Goal: Information Seeking & Learning: Learn about a topic

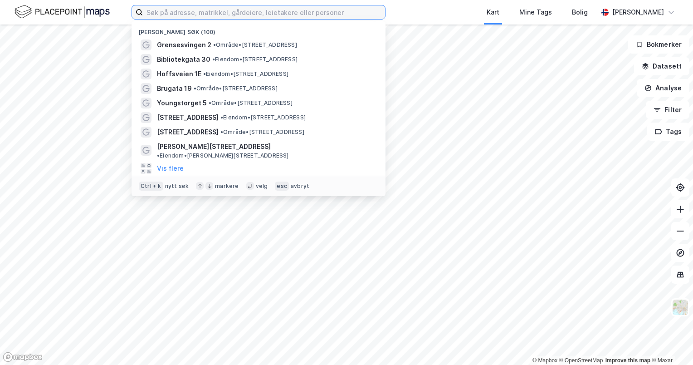
click at [268, 15] on input at bounding box center [264, 12] width 242 height 14
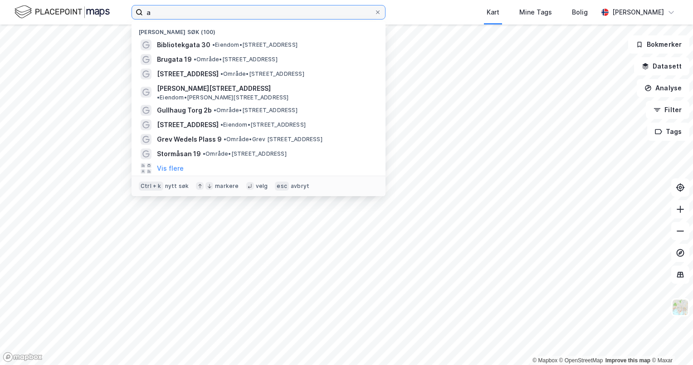
type input "a"
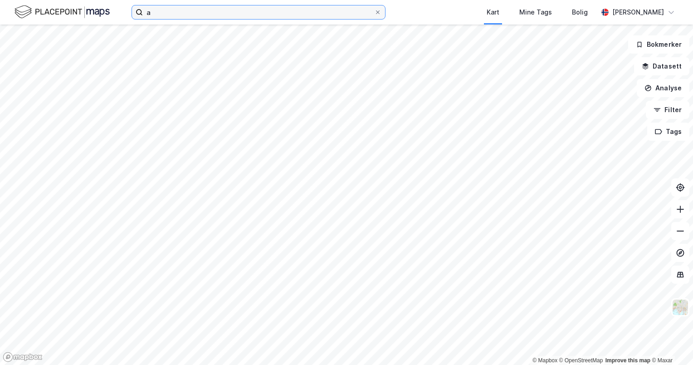
click at [268, 15] on input "a" at bounding box center [258, 12] width 231 height 14
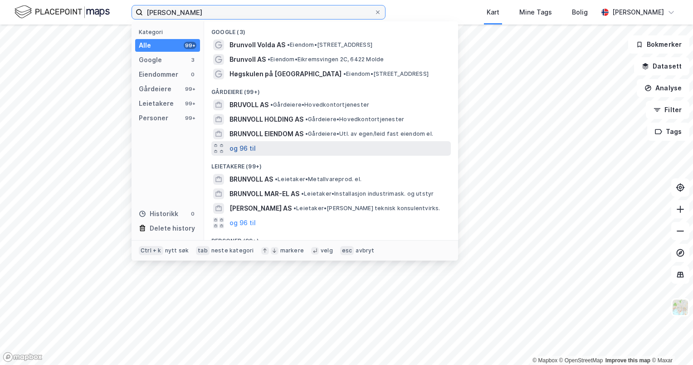
scroll to position [64, 0]
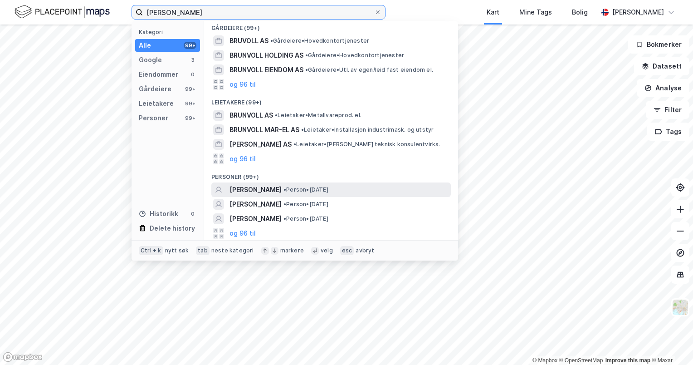
type input "[PERSON_NAME]"
click at [267, 192] on span "[PERSON_NAME]" at bounding box center [255, 189] width 52 height 11
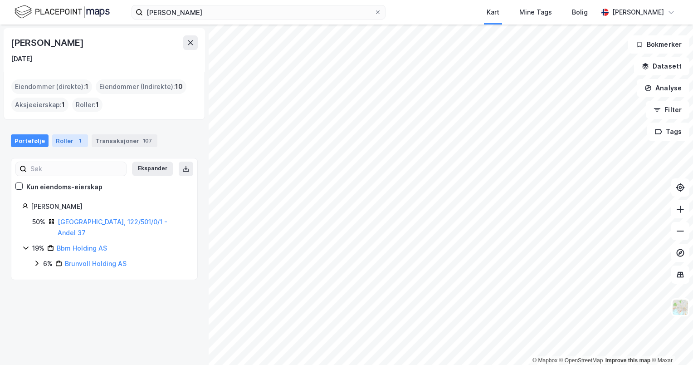
click at [75, 141] on div "1" at bounding box center [79, 140] width 9 height 9
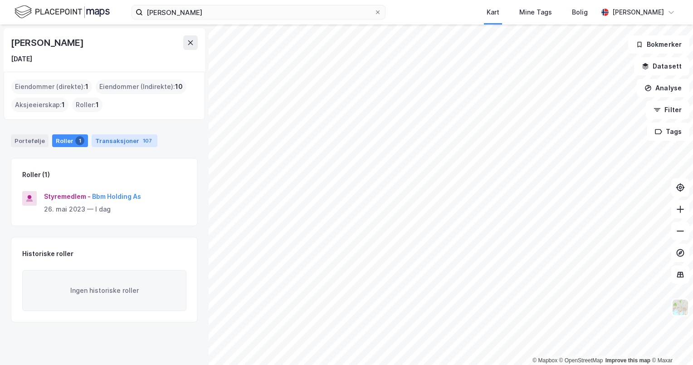
click at [112, 141] on div "Transaksjoner 107" at bounding box center [125, 140] width 66 height 13
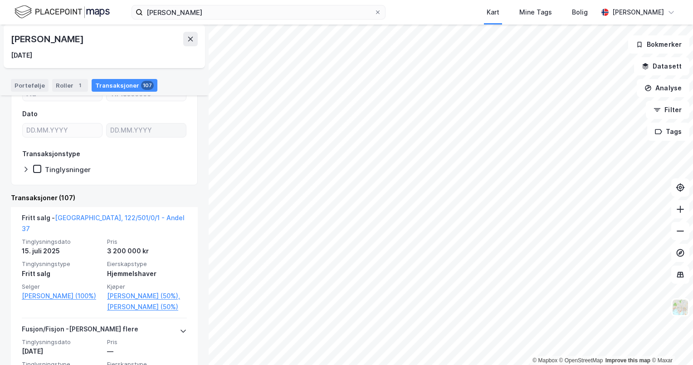
scroll to position [107, 0]
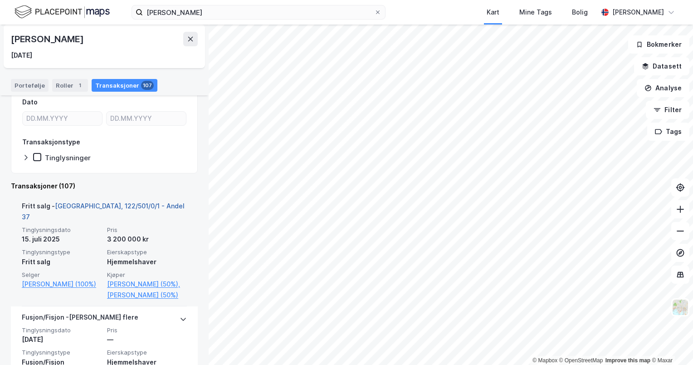
click at [122, 203] on link "[GEOGRAPHIC_DATA], 122/501/0/1 - Andel 37" at bounding box center [103, 211] width 163 height 19
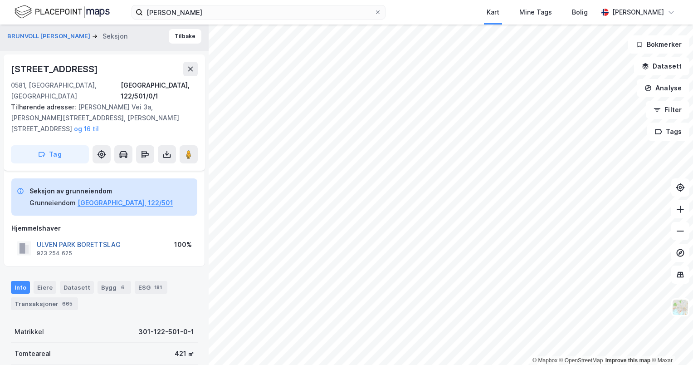
scroll to position [115, 0]
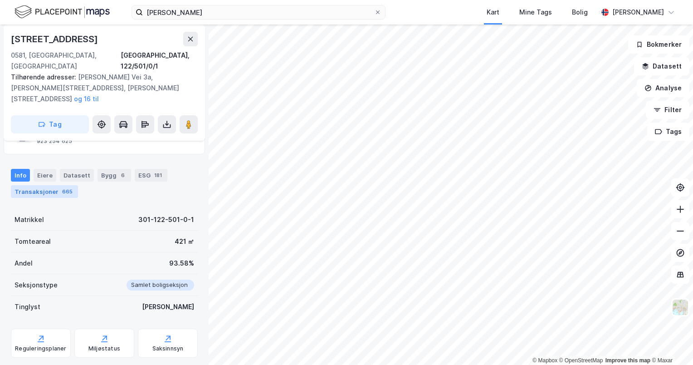
click at [62, 187] on div "665" at bounding box center [67, 191] width 14 height 9
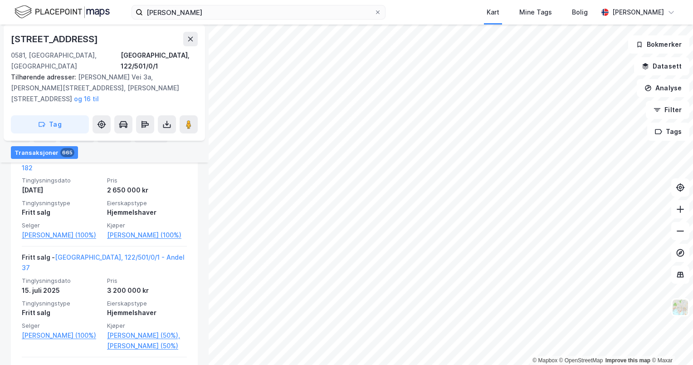
scroll to position [1060, 0]
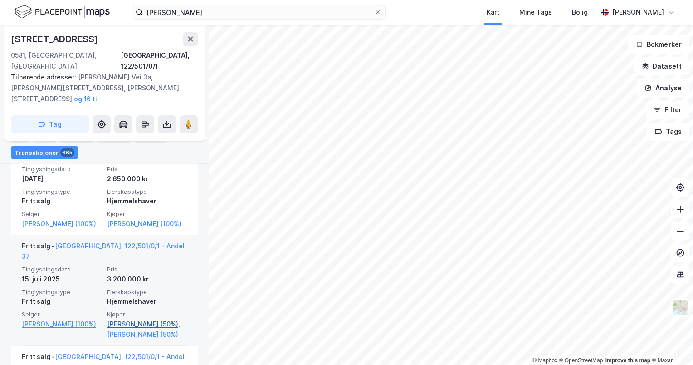
click at [144, 318] on link "[PERSON_NAME] (50%)," at bounding box center [147, 323] width 80 height 11
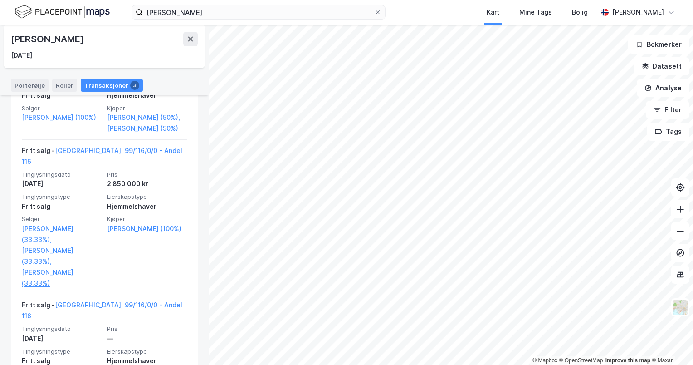
scroll to position [297, 0]
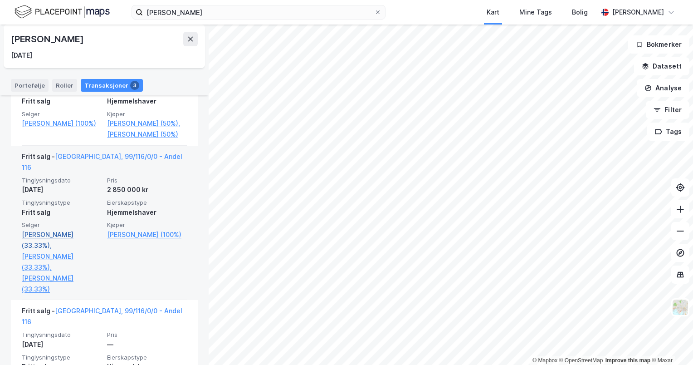
click at [54, 229] on link "[PERSON_NAME] (33.33%)," at bounding box center [62, 240] width 80 height 22
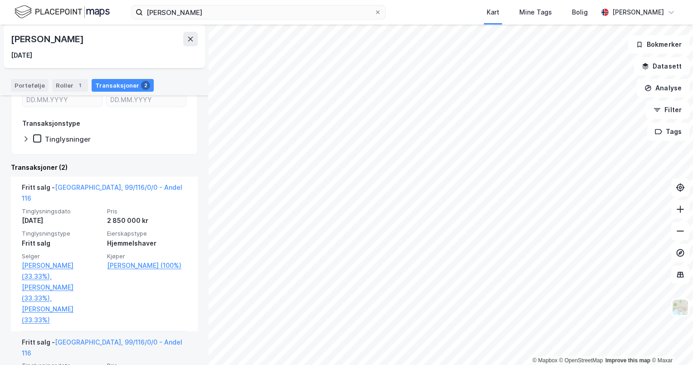
scroll to position [145, 0]
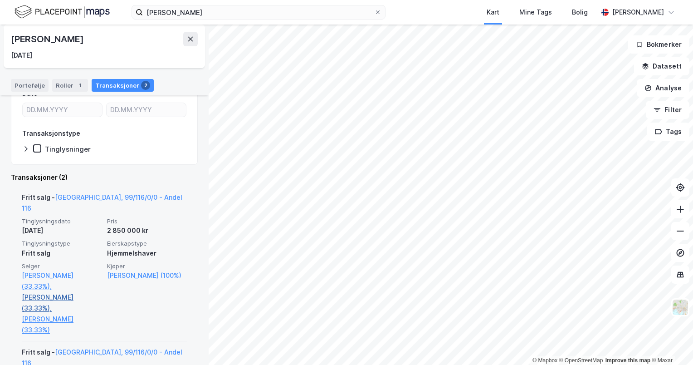
click at [52, 292] on link "[PERSON_NAME] (33.33%)," at bounding box center [62, 303] width 80 height 22
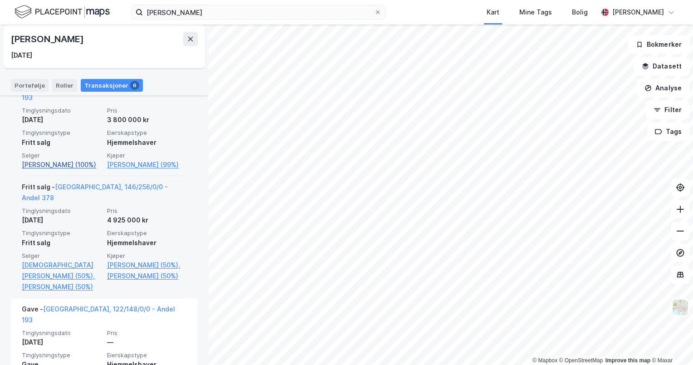
scroll to position [256, 0]
